Goal: Task Accomplishment & Management: Manage account settings

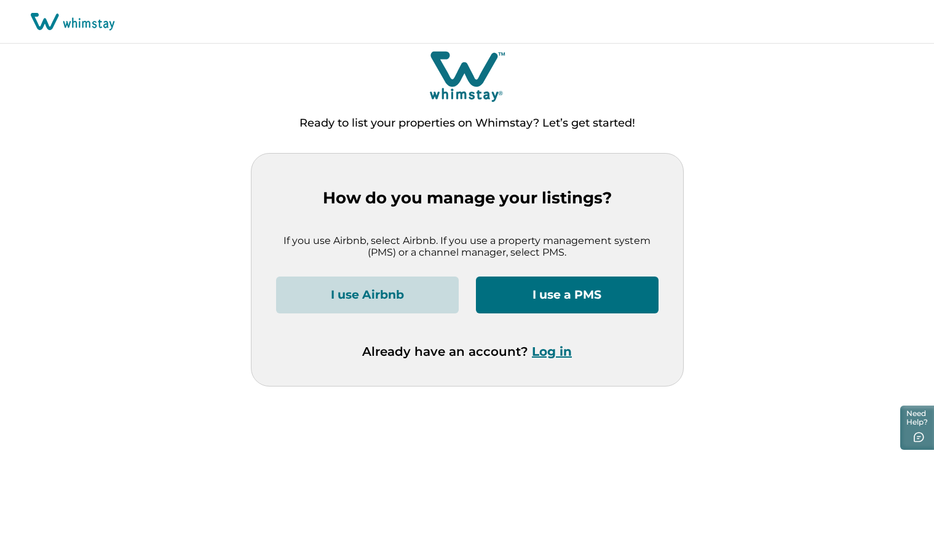
click at [553, 352] on button "Log in" at bounding box center [552, 351] width 40 height 15
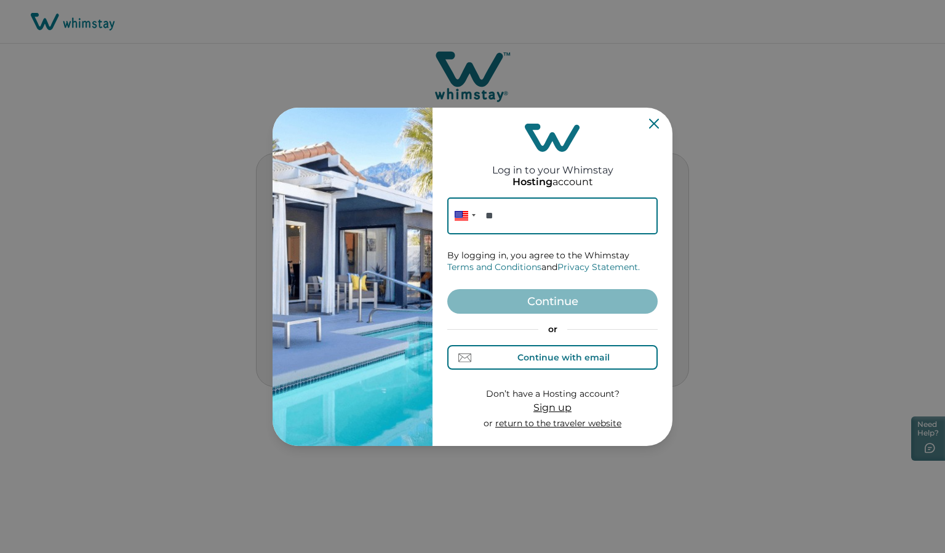
click at [553, 352] on div "Continue with email" at bounding box center [563, 357] width 92 height 10
click at [526, 220] on input at bounding box center [552, 215] width 210 height 37
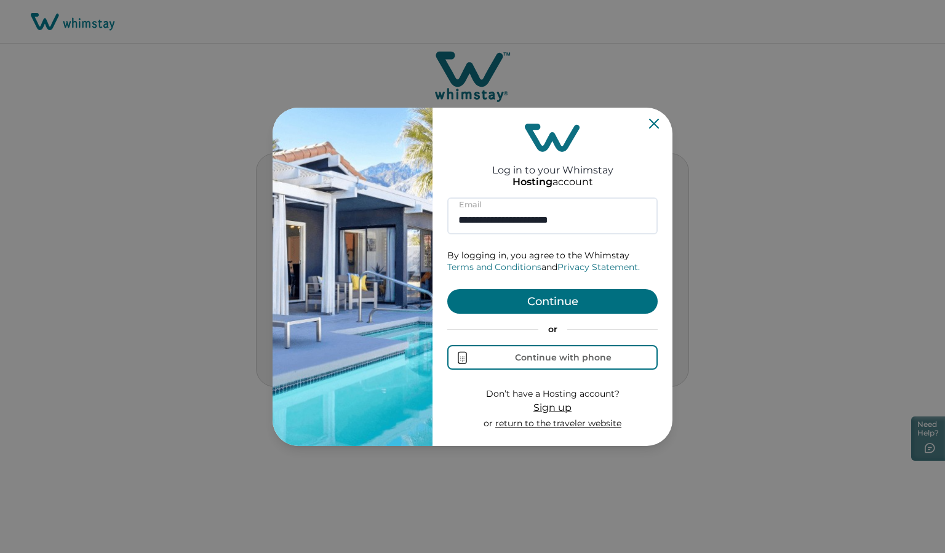
type input "**********"
click at [529, 300] on button "Continue" at bounding box center [552, 301] width 210 height 25
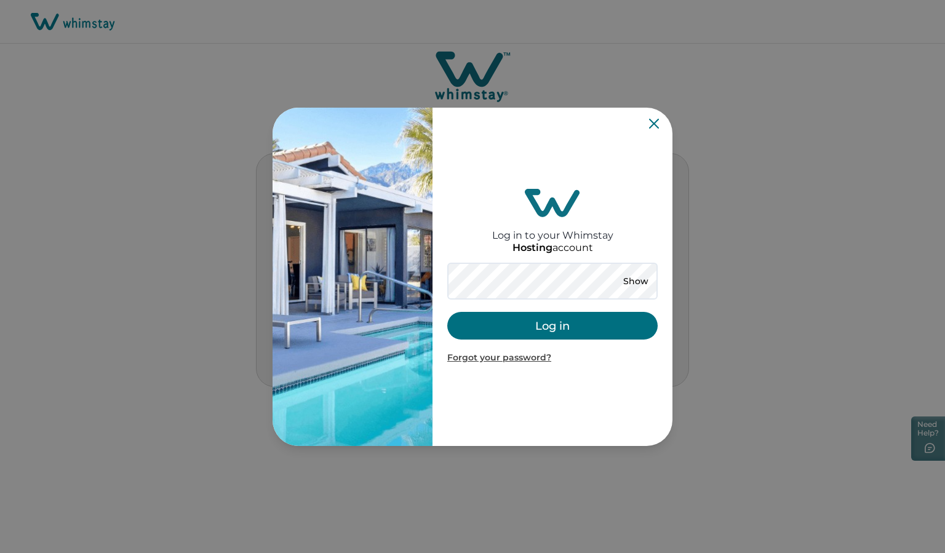
click at [534, 327] on button "Log in" at bounding box center [552, 326] width 210 height 28
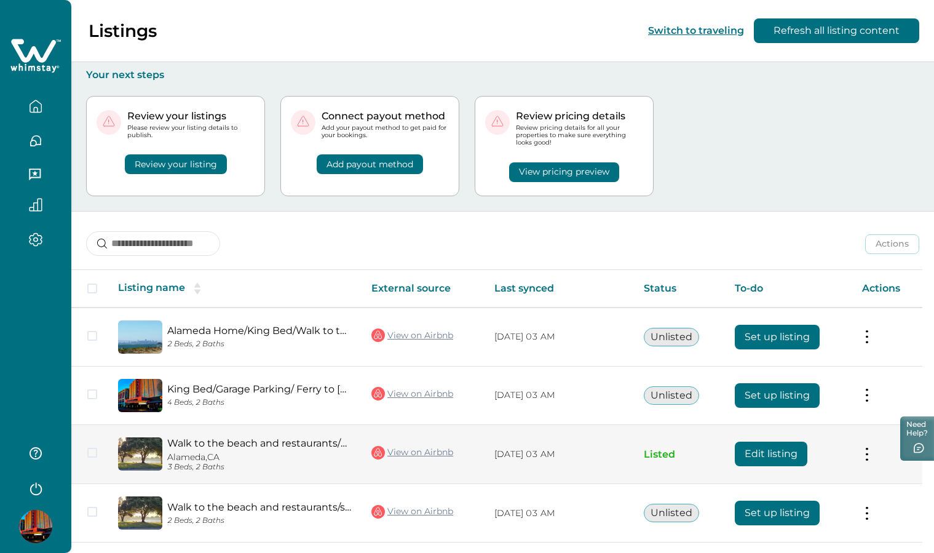
click at [777, 454] on button "Edit listing" at bounding box center [771, 454] width 73 height 25
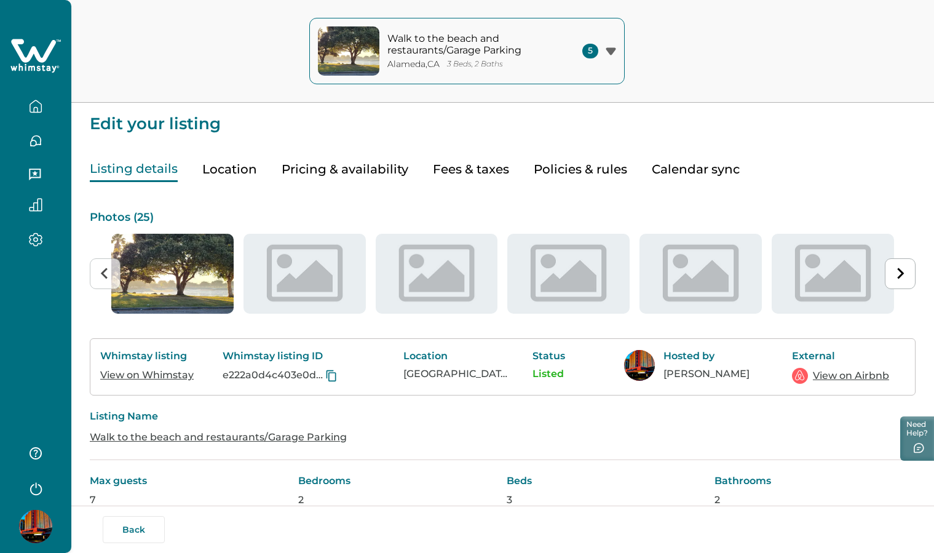
click at [344, 172] on button "Pricing & availability" at bounding box center [345, 169] width 127 height 25
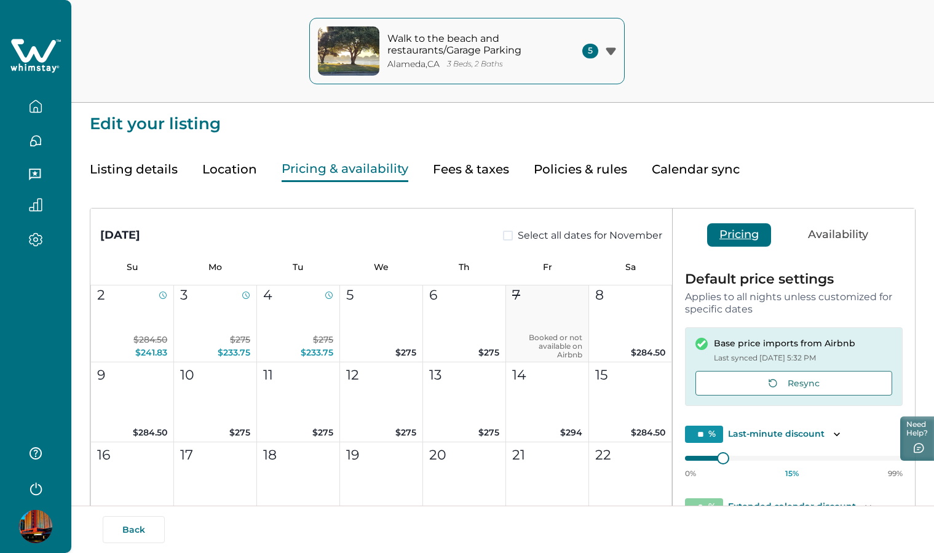
scroll to position [591, 0]
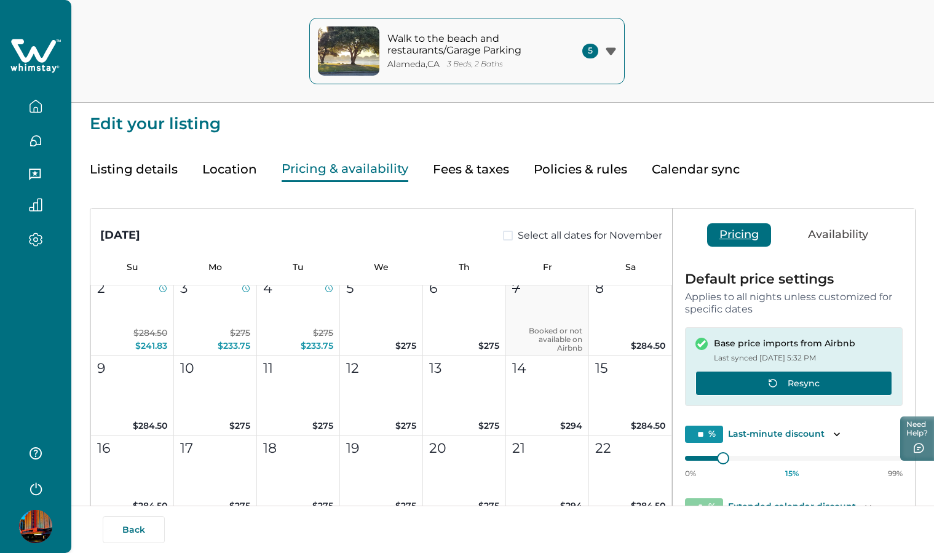
click at [777, 378] on button "Resync" at bounding box center [793, 383] width 197 height 25
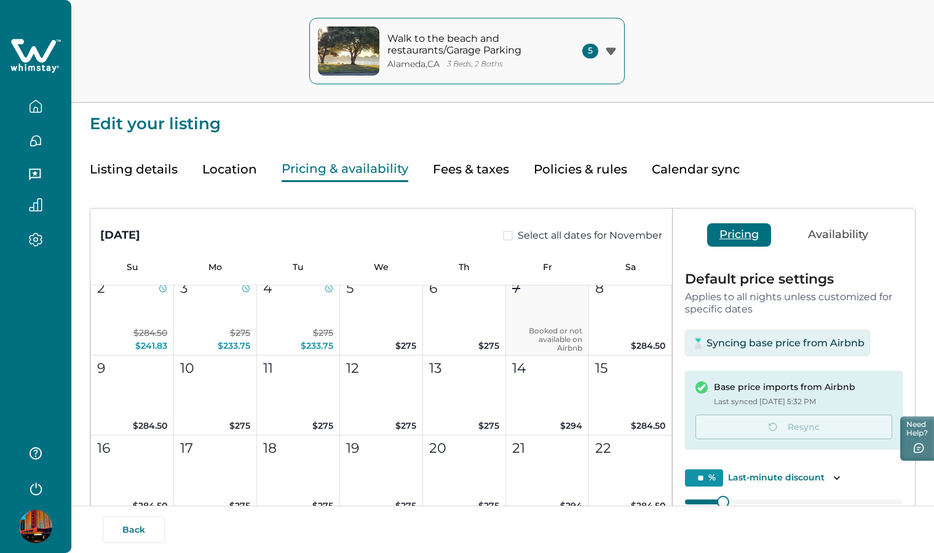
click at [34, 105] on icon "button" at bounding box center [36, 107] width 14 height 14
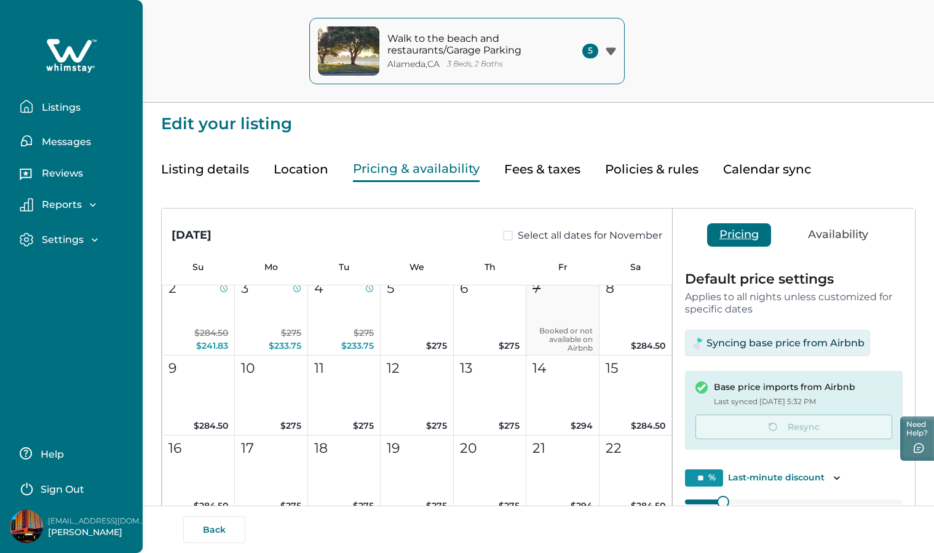
click at [67, 106] on p "Listings" at bounding box center [59, 107] width 42 height 12
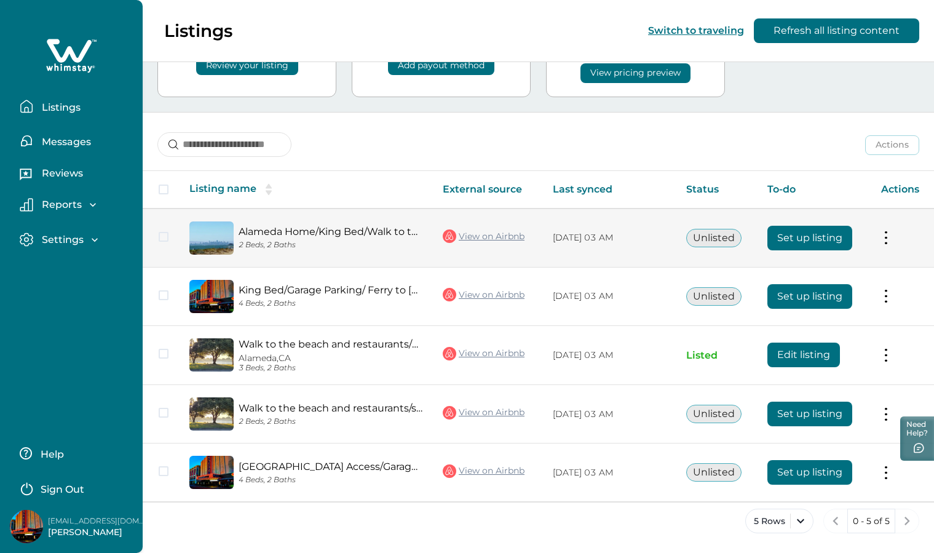
scroll to position [99, 0]
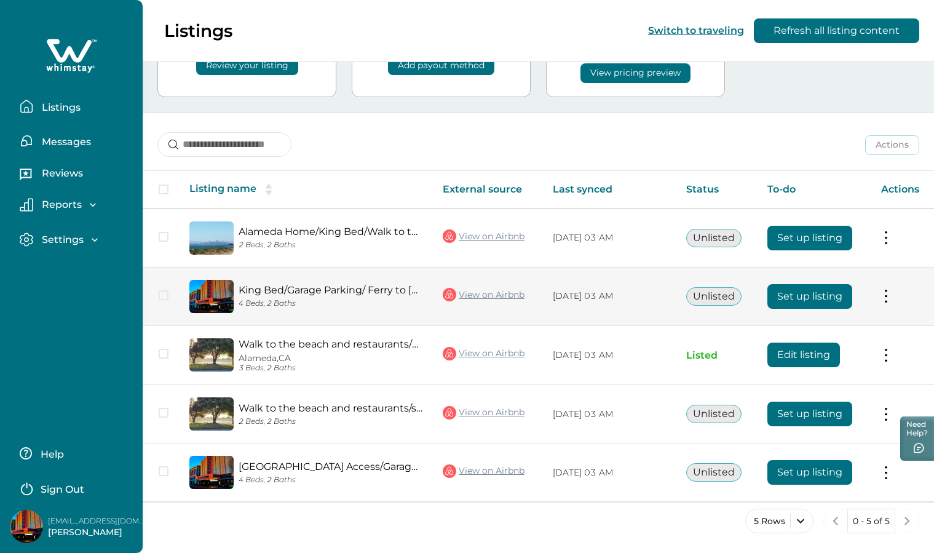
click at [716, 295] on button "Unlisted" at bounding box center [713, 296] width 55 height 18
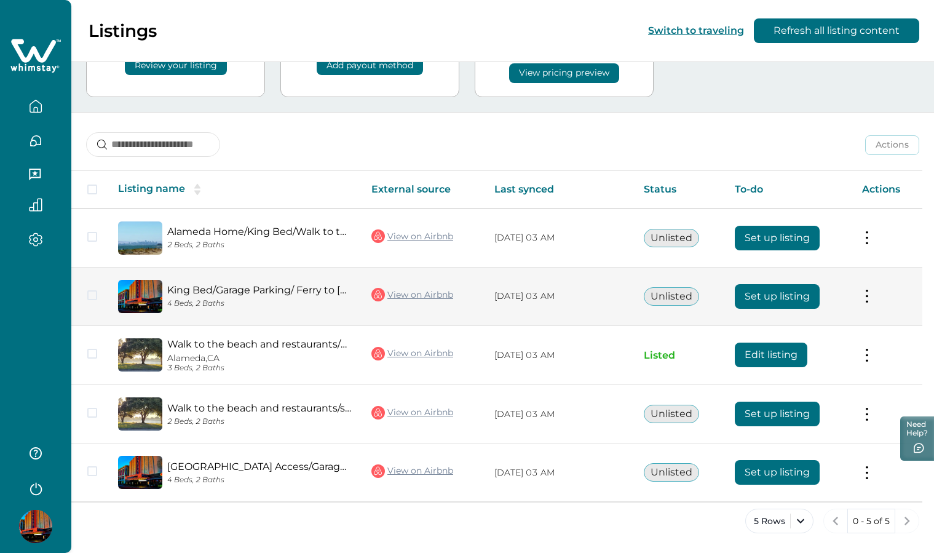
click at [679, 299] on button "Unlisted" at bounding box center [671, 296] width 55 height 18
click at [281, 297] on div "King Bed/Garage Parking/ Ferry to SF 4 Beds, 2 Baths" at bounding box center [256, 296] width 189 height 24
click at [687, 297] on button "Unlisted" at bounding box center [671, 296] width 55 height 18
